Goal: Navigation & Orientation: Find specific page/section

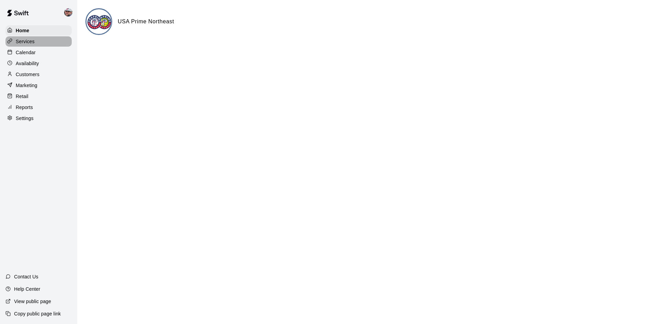
click at [29, 40] on p "Services" at bounding box center [25, 41] width 19 height 7
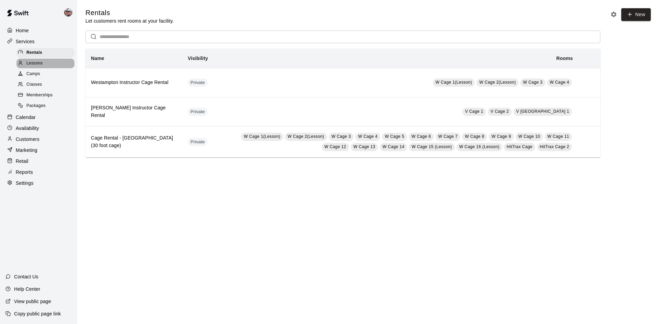
click at [31, 64] on span "Lessons" at bounding box center [34, 63] width 16 height 7
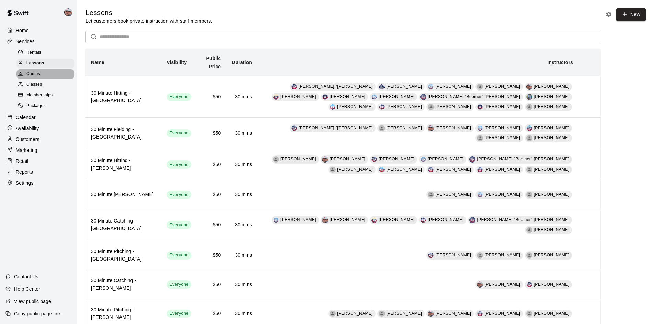
click at [30, 75] on span "Camps" at bounding box center [33, 74] width 14 height 7
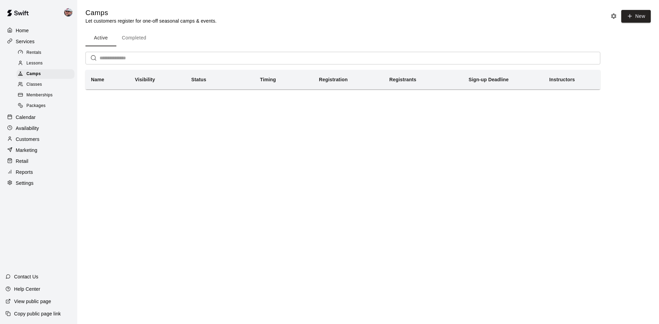
click at [31, 84] on span "Classes" at bounding box center [33, 84] width 15 height 7
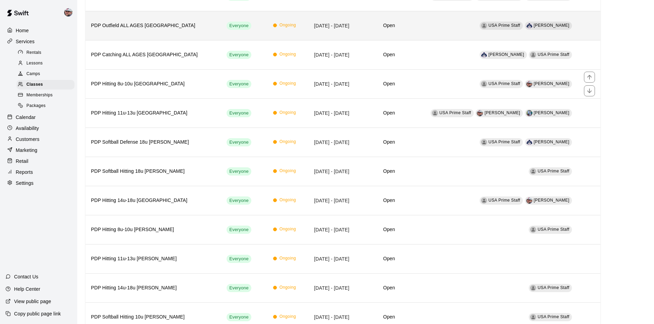
scroll to position [137, 0]
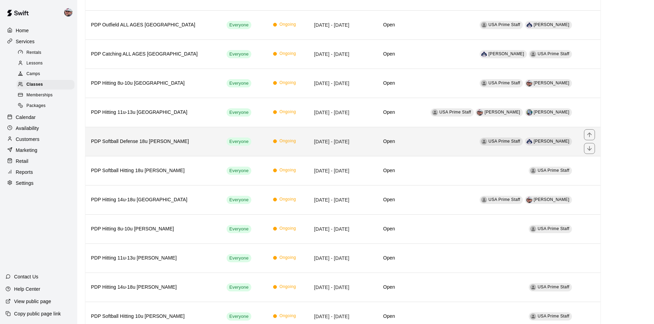
click at [177, 147] on th "PDP Softball Defense 18u [PERSON_NAME]" at bounding box center [153, 141] width 136 height 29
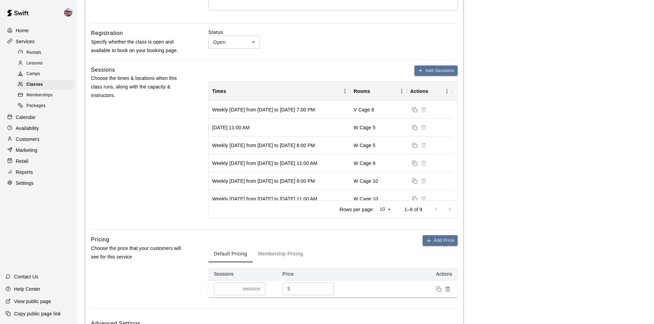
scroll to position [74, 0]
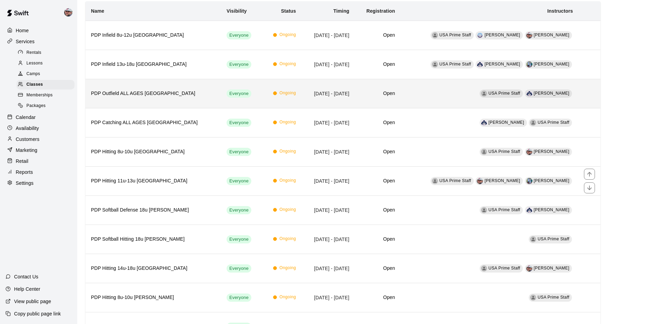
scroll to position [103, 0]
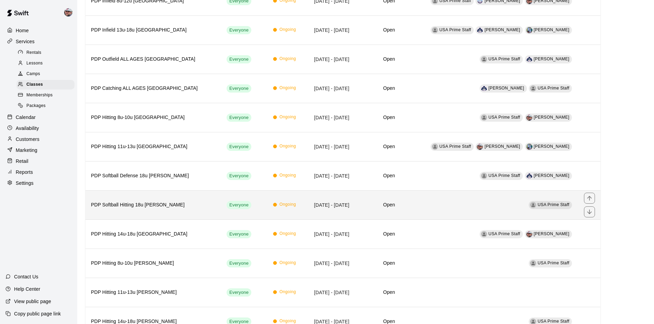
click at [149, 207] on h6 "PDP Softball Hitting 18u [PERSON_NAME]" at bounding box center [153, 206] width 125 height 8
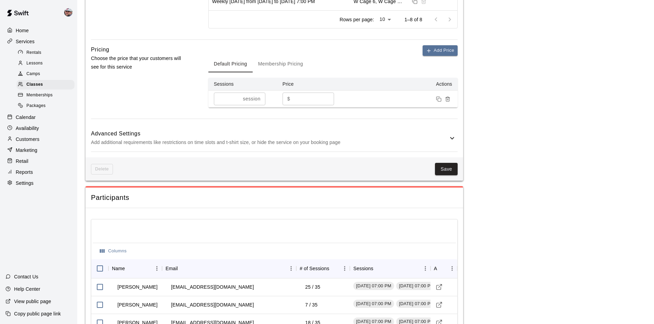
scroll to position [335, 0]
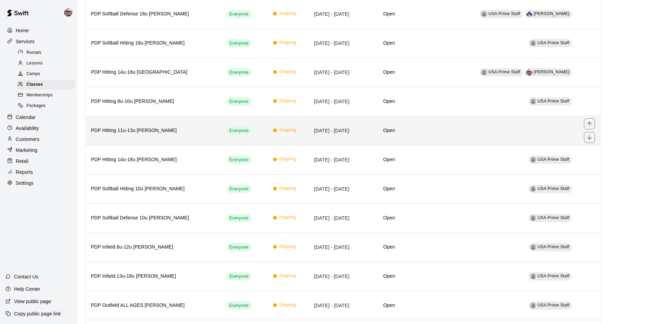
scroll to position [275, 0]
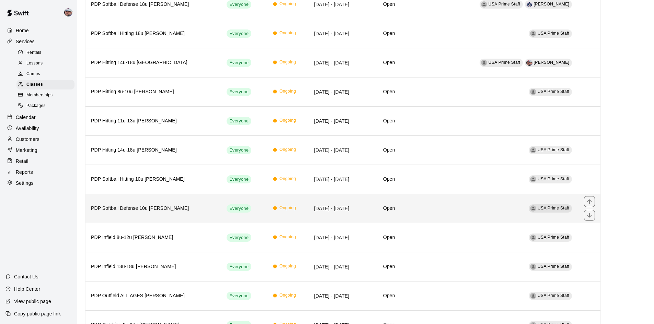
click at [141, 208] on h6 "PDP Softball Defense 10u [PERSON_NAME]" at bounding box center [153, 209] width 125 height 8
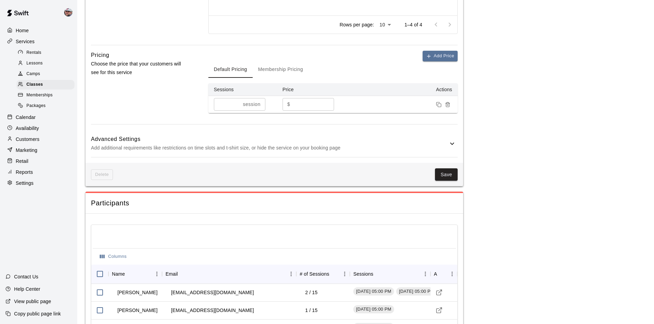
scroll to position [481, 0]
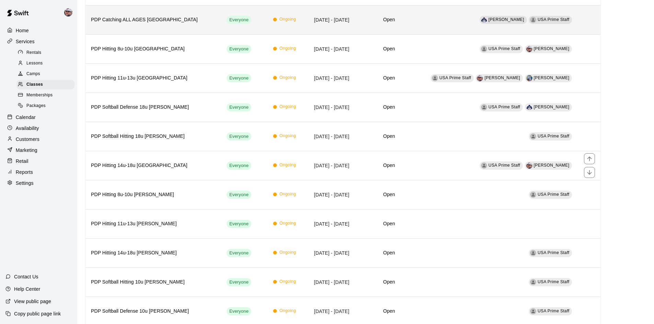
scroll to position [240, 0]
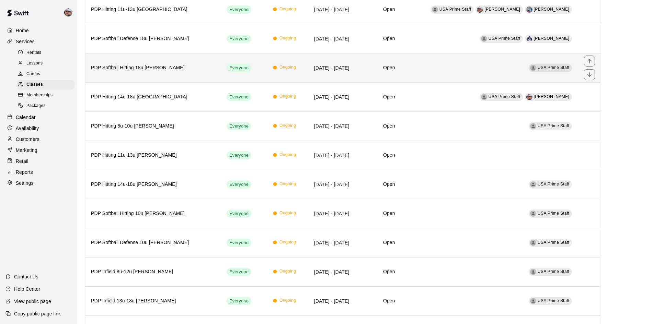
click at [171, 71] on h6 "PDP Softball Hitting 18u [PERSON_NAME]" at bounding box center [153, 68] width 125 height 8
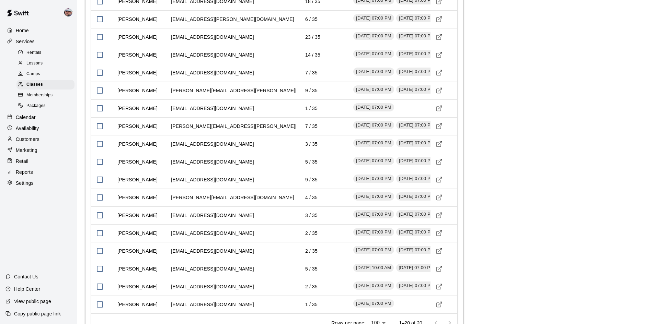
scroll to position [747, 0]
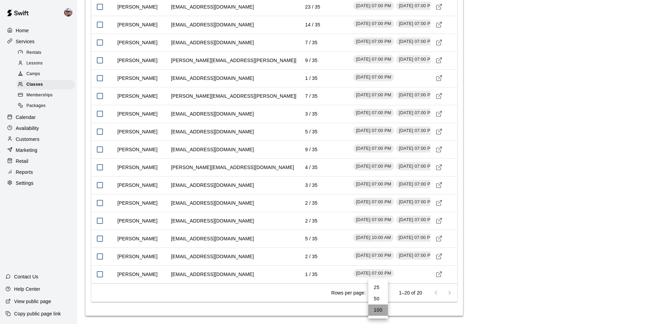
click at [375, 309] on li "100" at bounding box center [378, 310] width 20 height 11
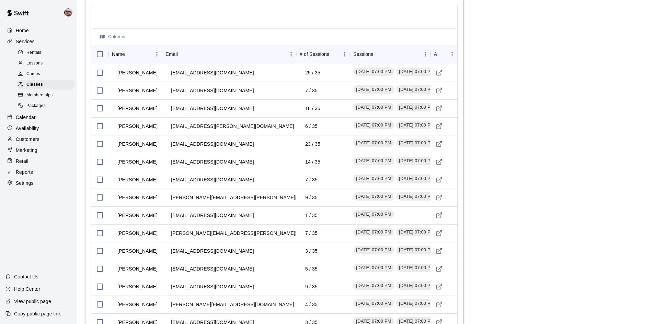
scroll to position [576, 0]
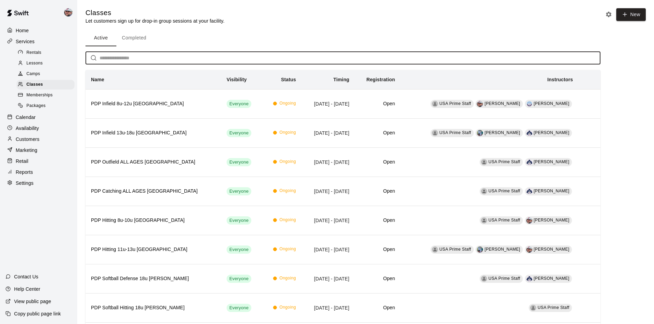
click at [236, 59] on input "text" at bounding box center [350, 58] width 501 height 13
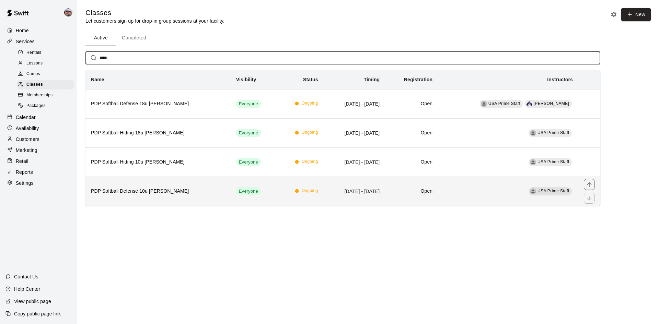
type input "****"
click at [177, 186] on th "PDP Softball Defense 10u [PERSON_NAME]" at bounding box center [157, 191] width 145 height 29
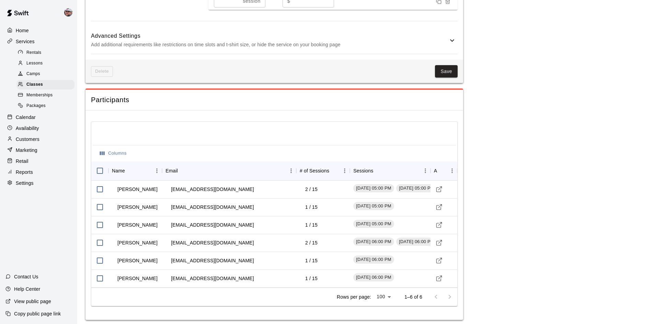
scroll to position [497, 0]
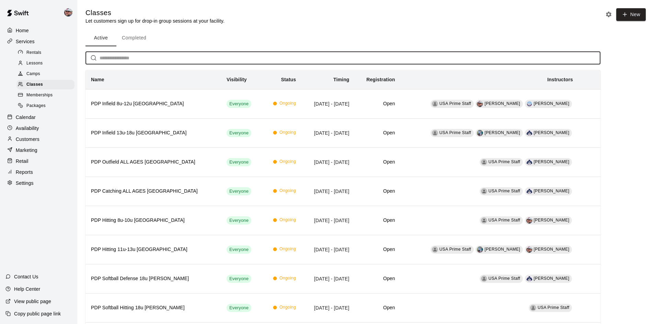
click at [220, 53] on input "text" at bounding box center [350, 58] width 501 height 13
type input "*"
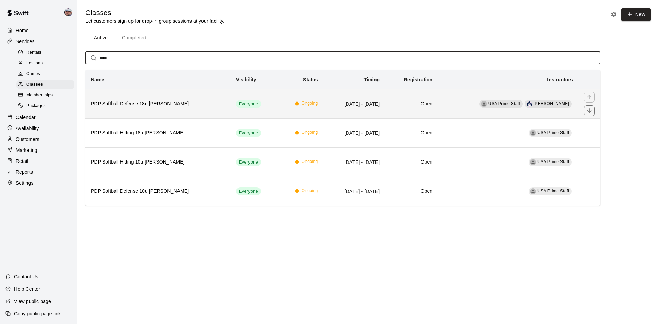
type input "****"
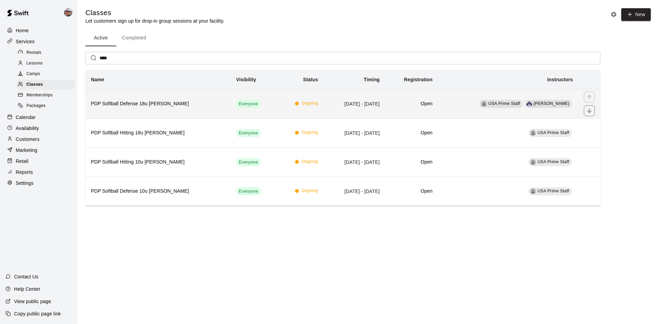
click at [178, 109] on th "PDP Softball Defense 18u [PERSON_NAME]" at bounding box center [157, 103] width 145 height 29
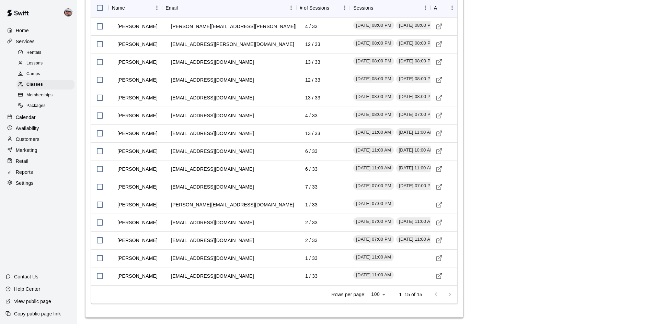
scroll to position [658, 0]
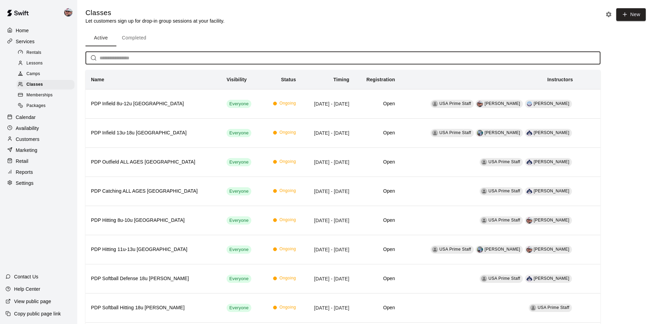
click at [183, 62] on input "text" at bounding box center [350, 58] width 501 height 13
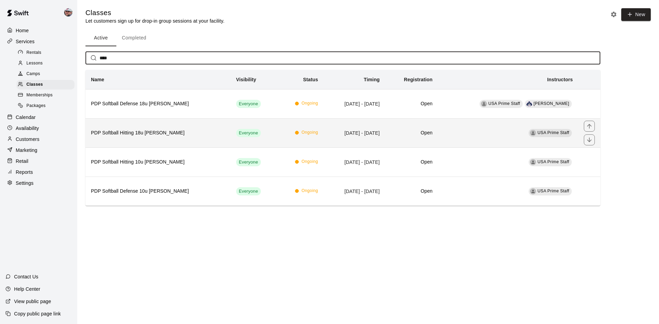
type input "****"
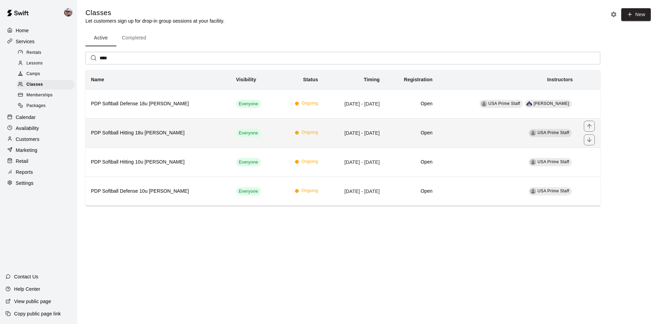
click at [149, 131] on h6 "PDP Softball Hitting 18u [PERSON_NAME]" at bounding box center [158, 133] width 134 height 8
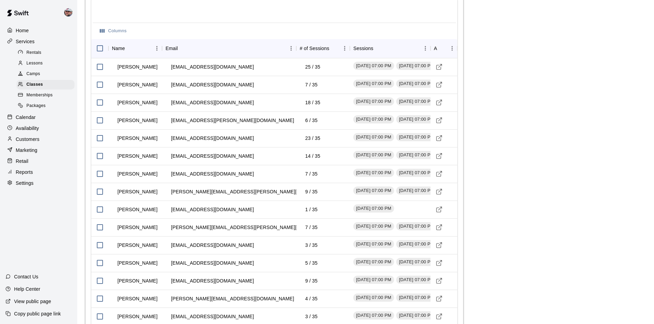
scroll to position [610, 0]
